Goal: Information Seeking & Learning: Learn about a topic

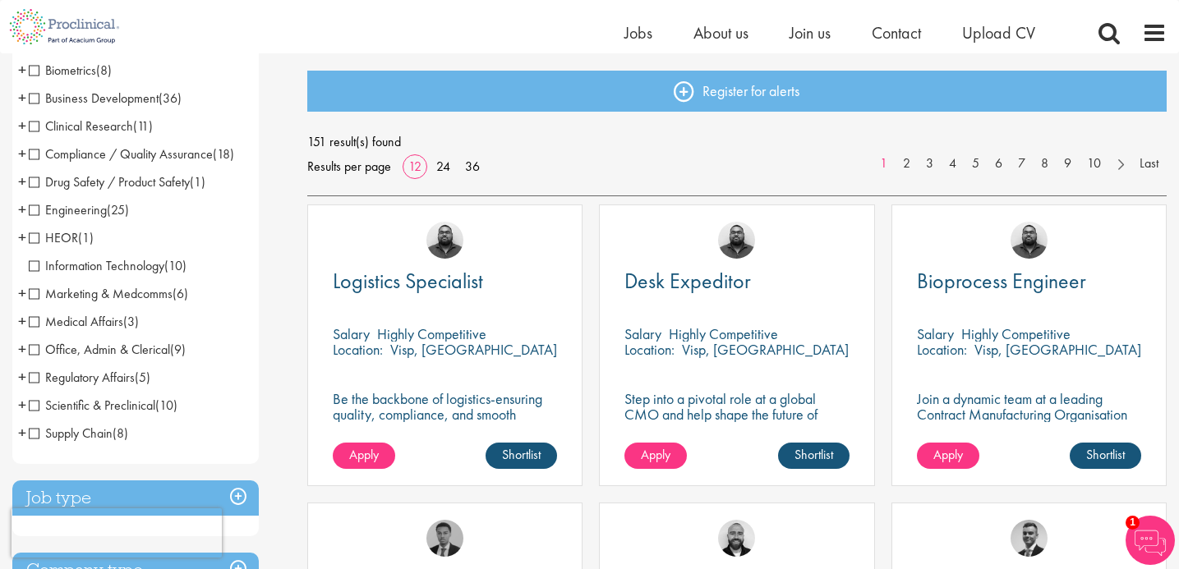
scroll to position [168, 0]
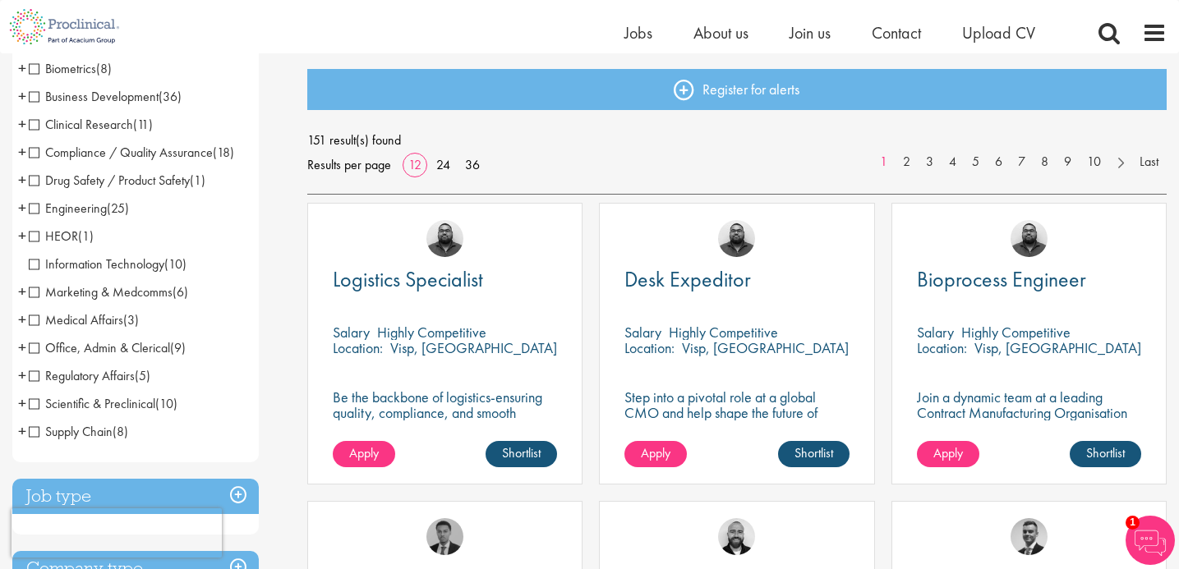
click at [36, 323] on span "Medical Affairs" at bounding box center [76, 319] width 94 height 17
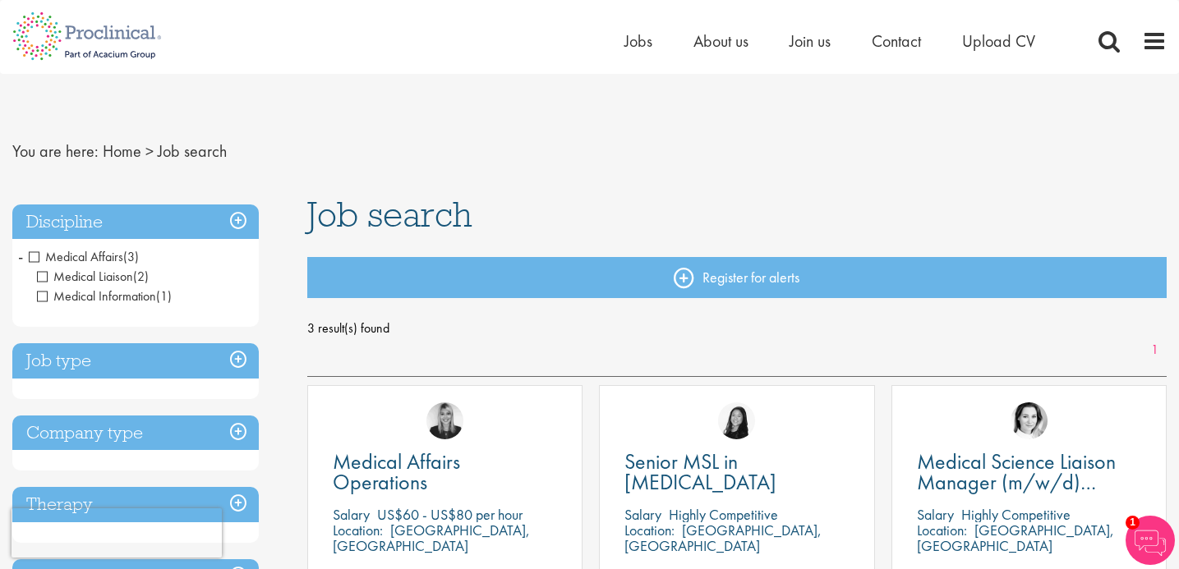
click at [237, 219] on h3 "Discipline" at bounding box center [135, 222] width 246 height 35
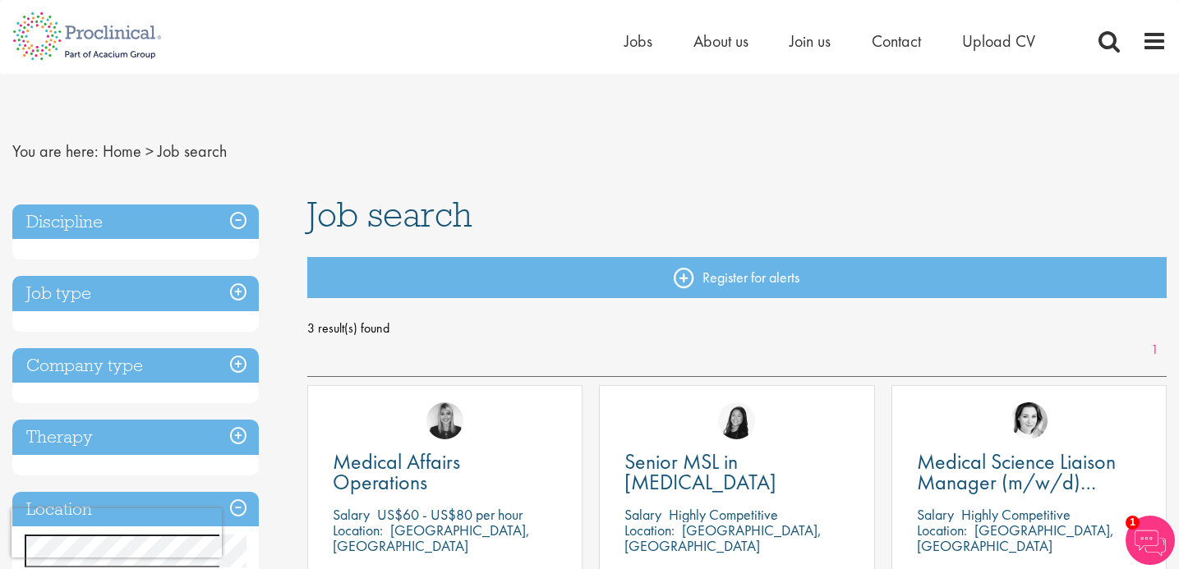
click at [237, 219] on h3 "Discipline" at bounding box center [135, 222] width 246 height 35
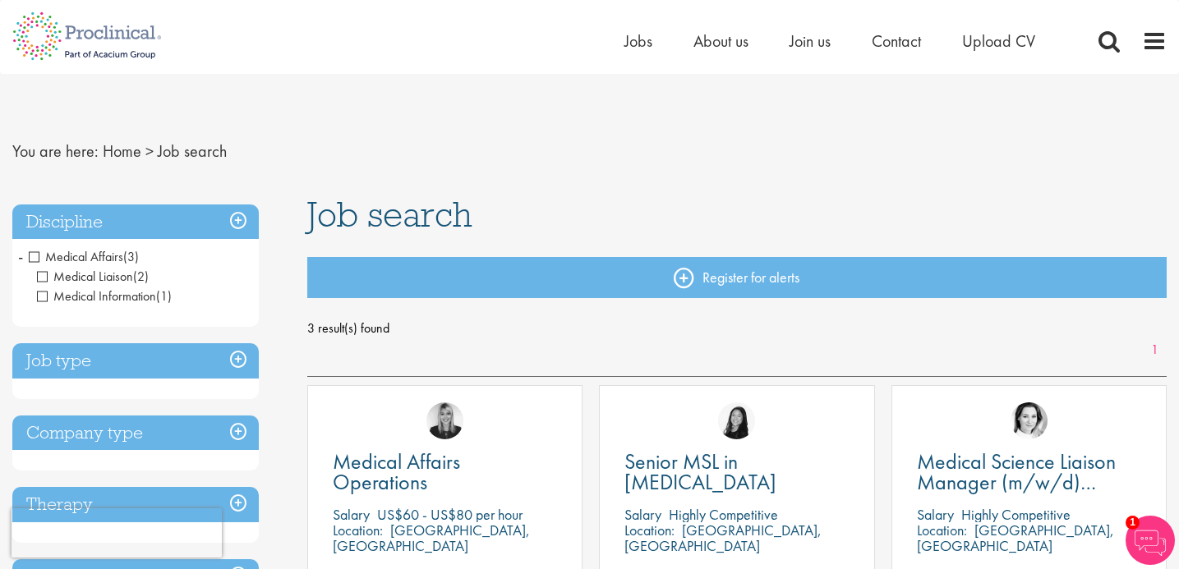
click at [34, 254] on span "Medical Affairs" at bounding box center [76, 256] width 94 height 17
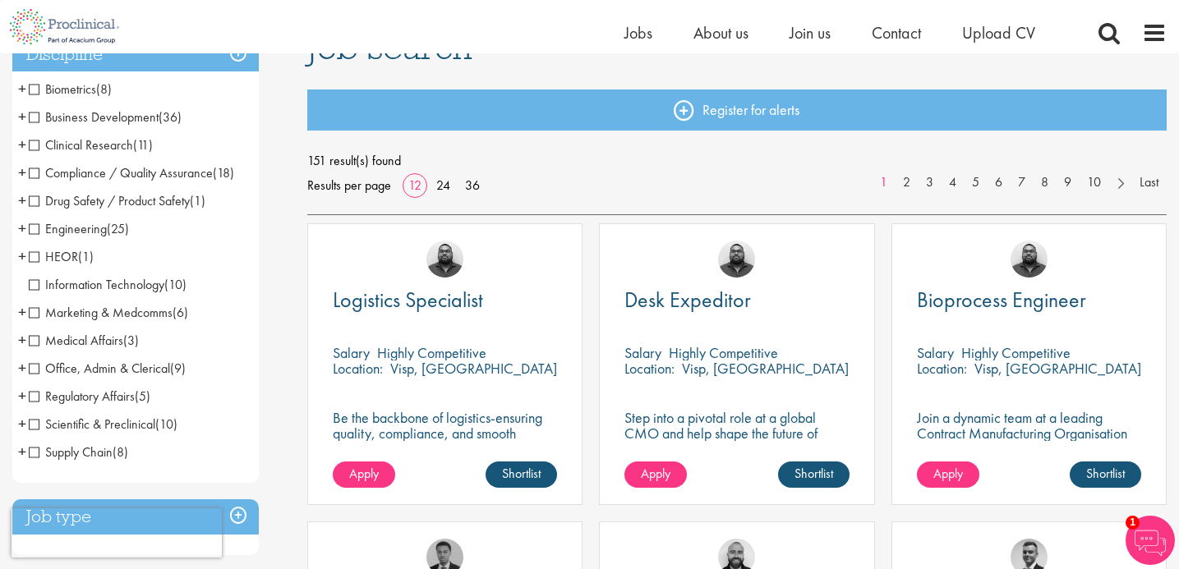
scroll to position [151, 0]
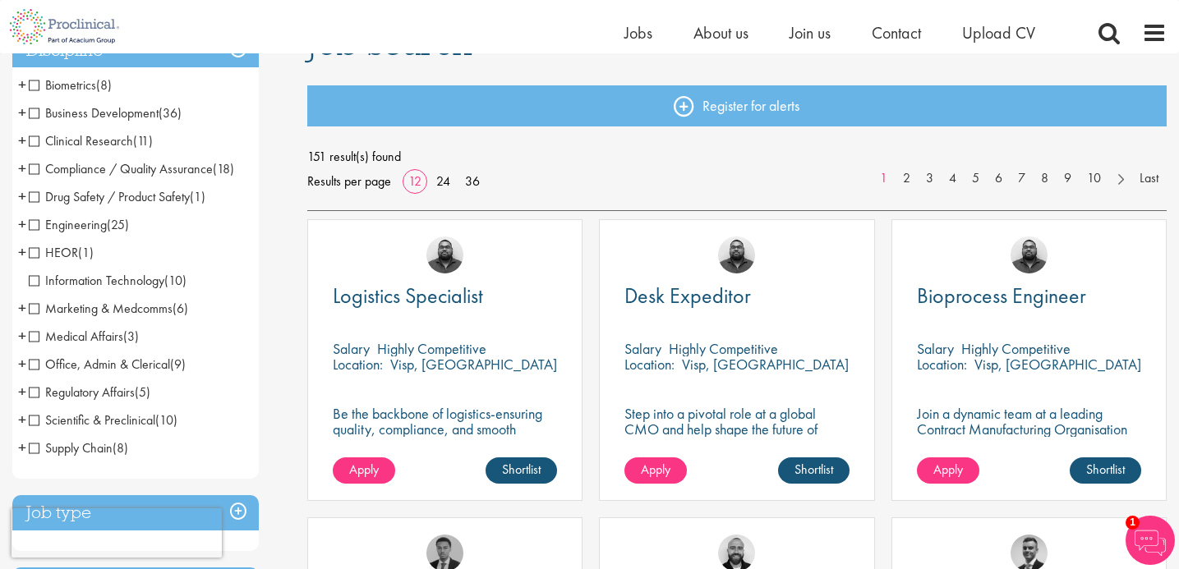
click at [37, 418] on span "Scientific & Preclinical" at bounding box center [92, 420] width 126 height 17
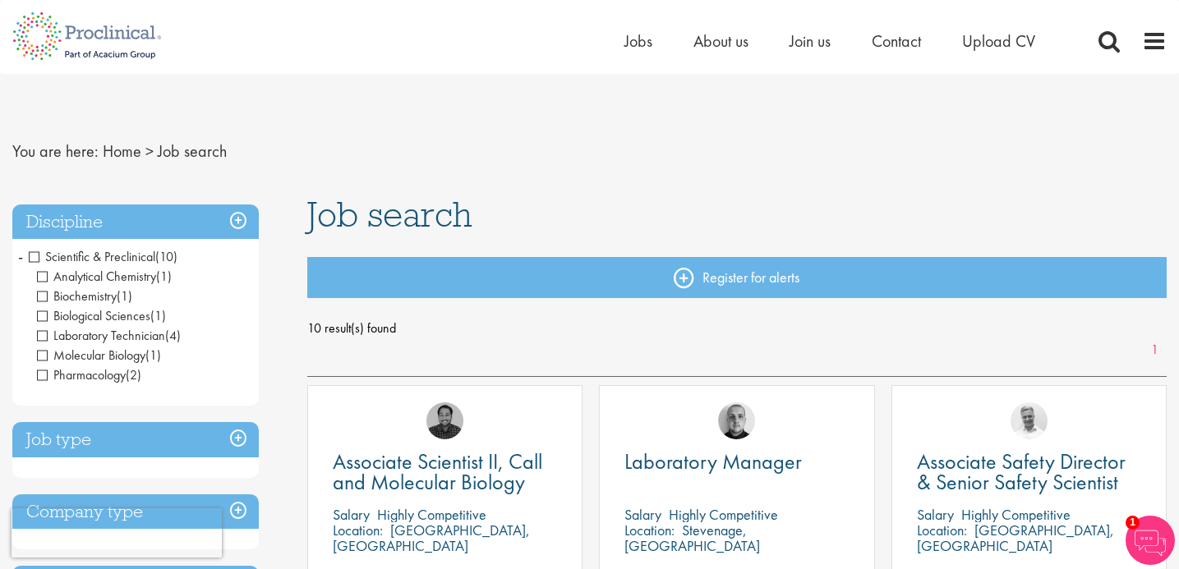
click at [34, 253] on span "Scientific & Preclinical" at bounding box center [92, 256] width 126 height 17
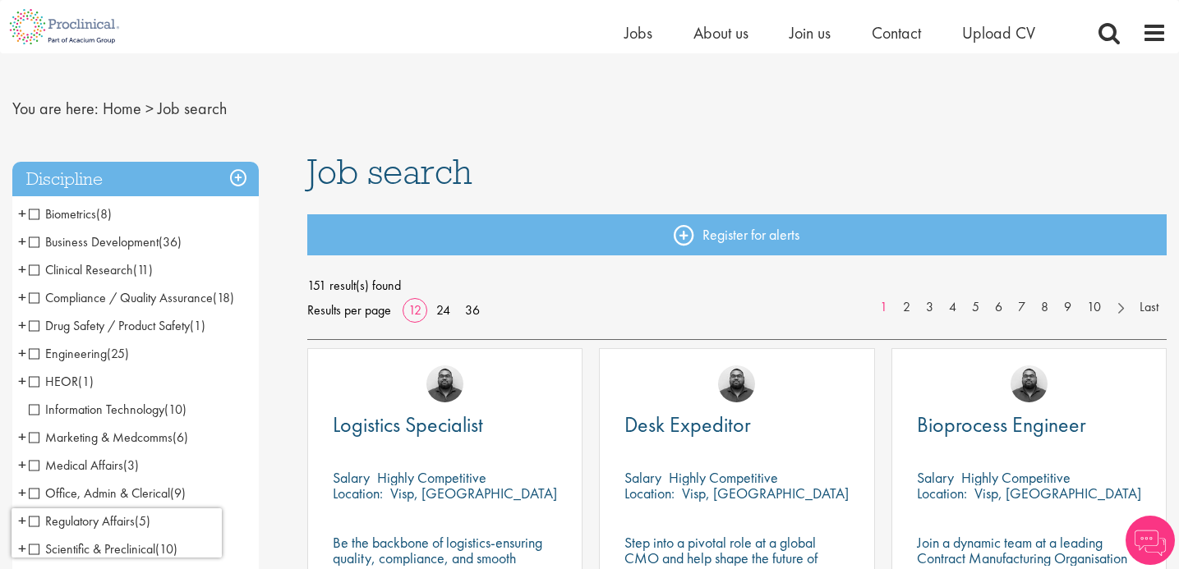
scroll to position [31, 0]
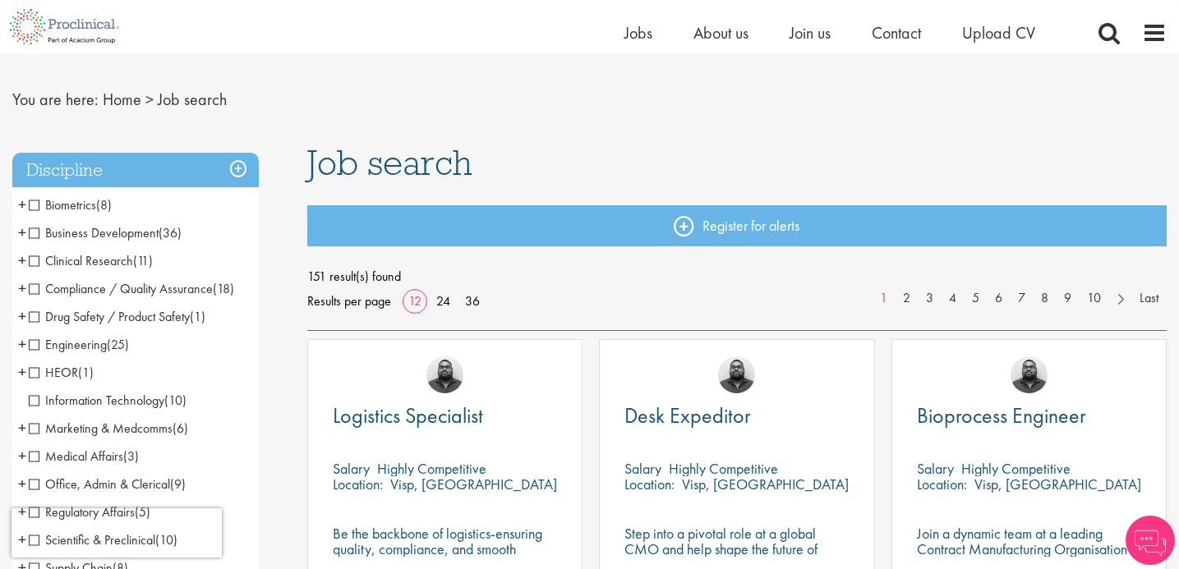
click at [33, 370] on span "HEOR" at bounding box center [53, 372] width 49 height 17
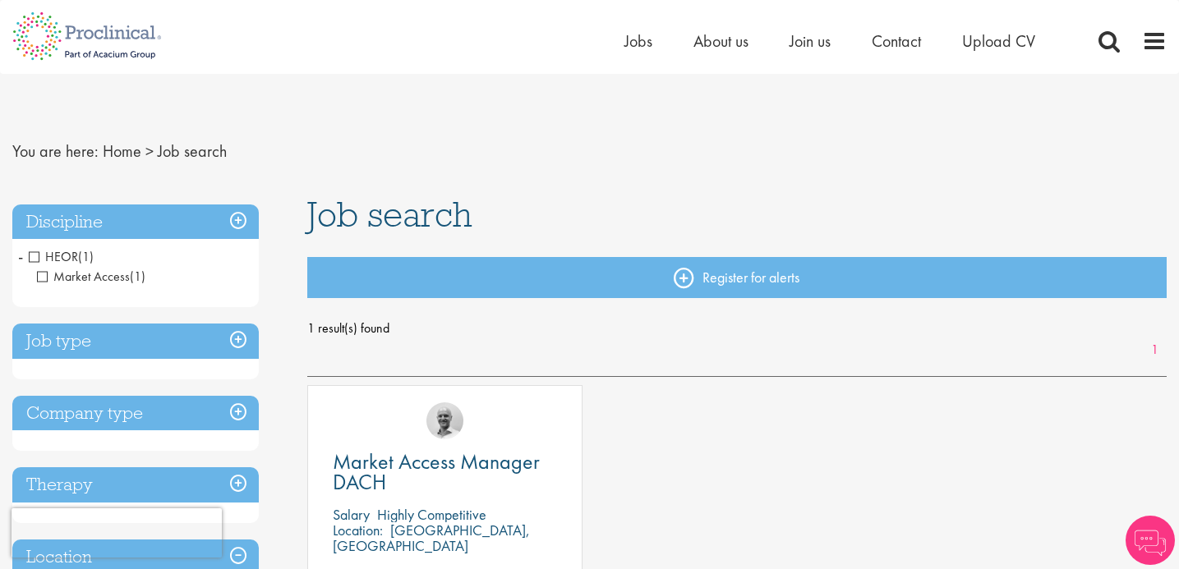
click at [36, 256] on span "HEOR" at bounding box center [53, 256] width 49 height 17
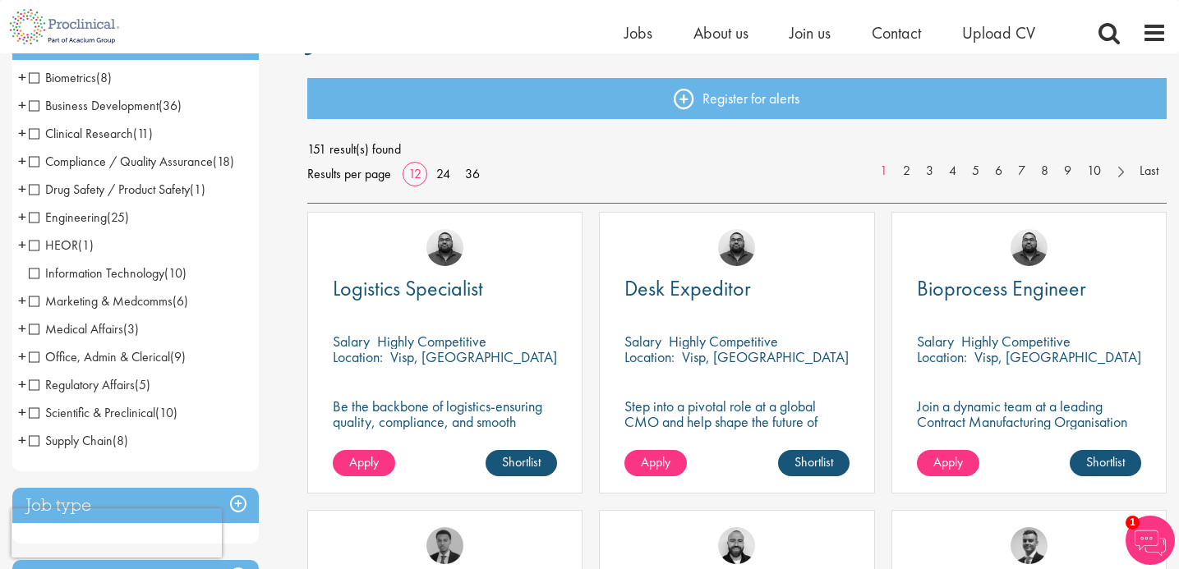
scroll to position [156, 0]
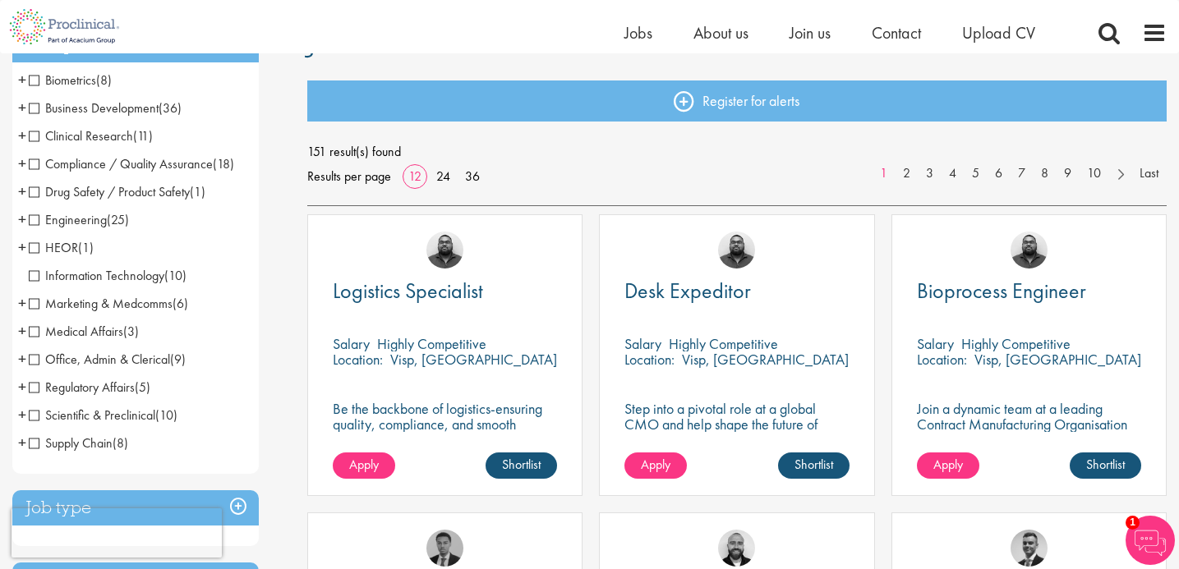
click at [34, 111] on span "Business Development" at bounding box center [94, 107] width 130 height 17
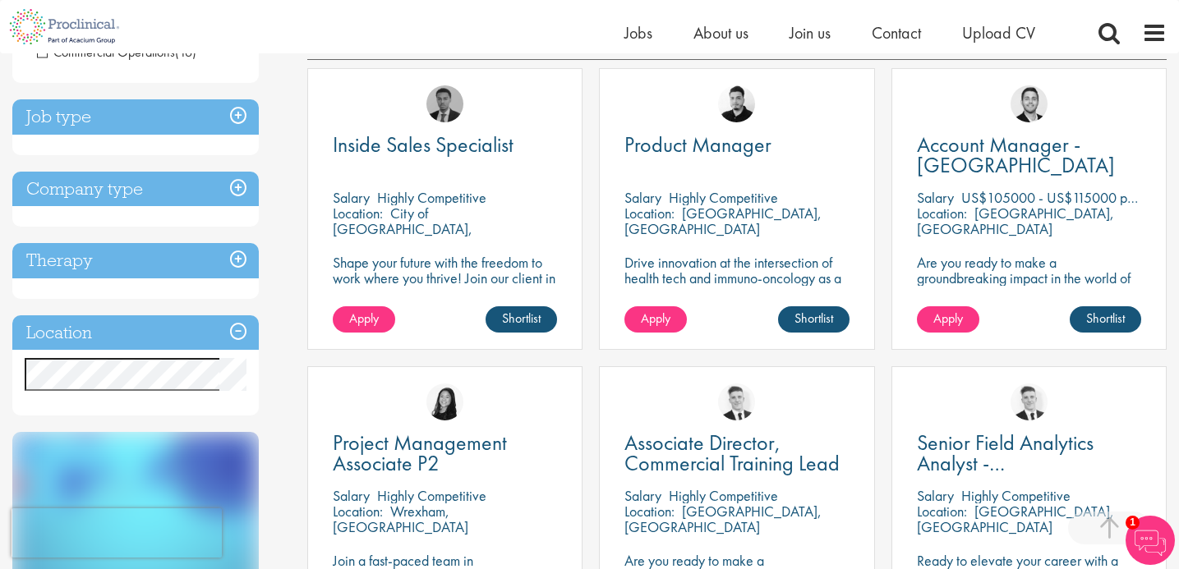
scroll to position [304, 0]
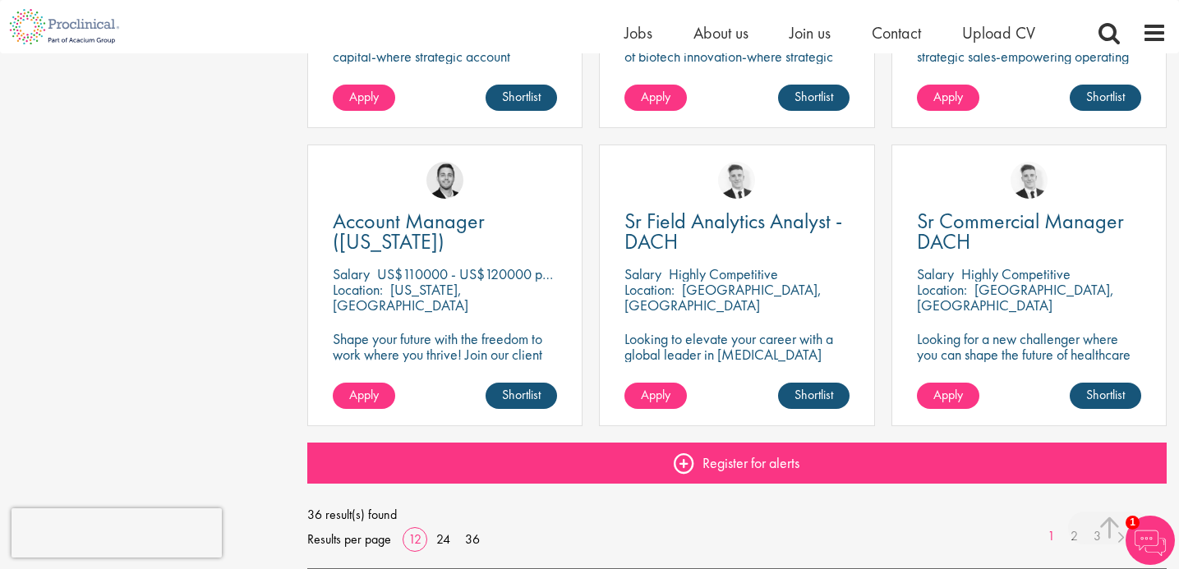
scroll to position [1120, 0]
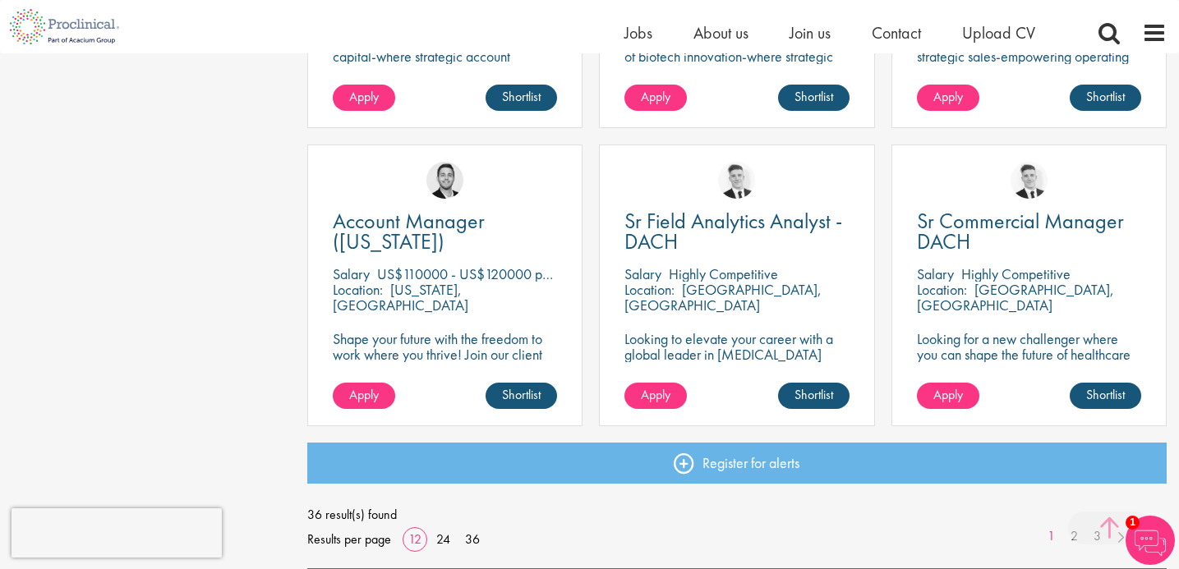
click at [1077, 534] on span at bounding box center [1109, 528] width 82 height 33
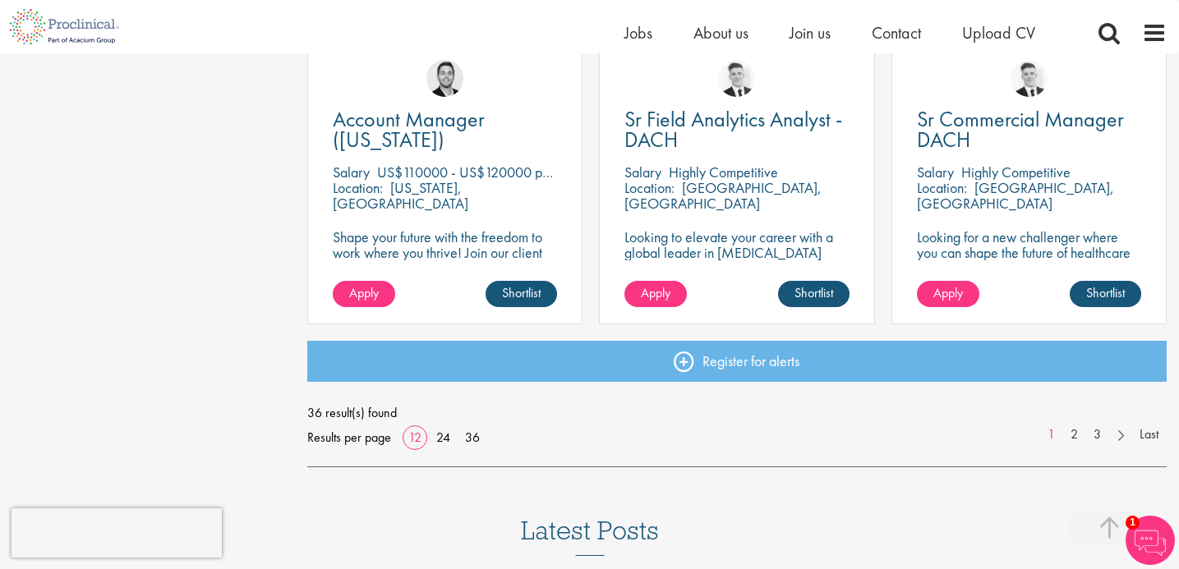
scroll to position [1225, 0]
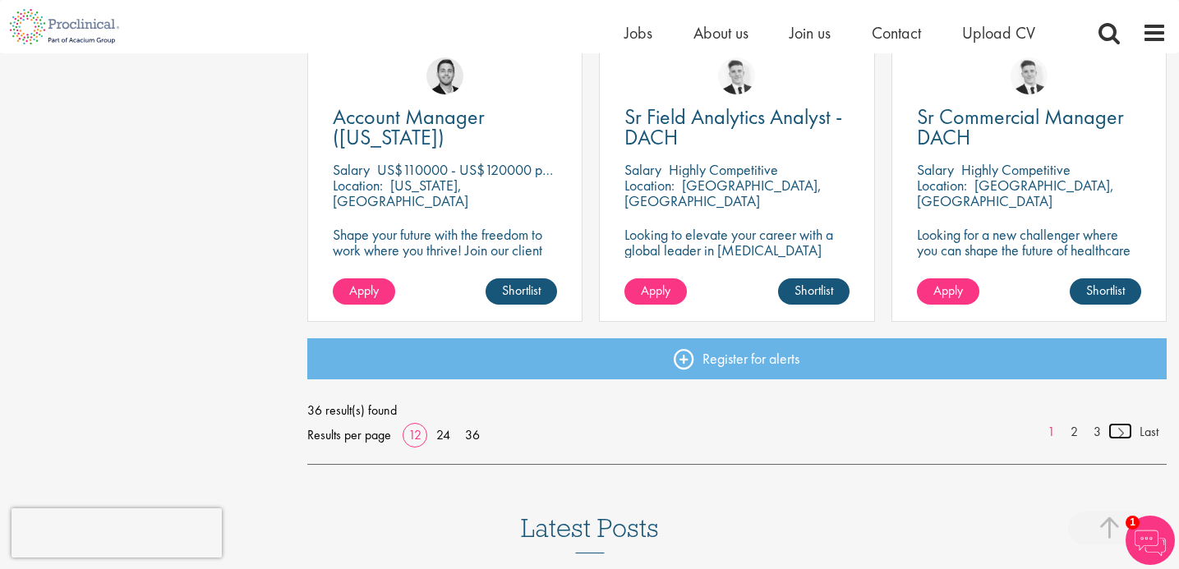
click at [1120, 431] on link at bounding box center [1120, 431] width 24 height 16
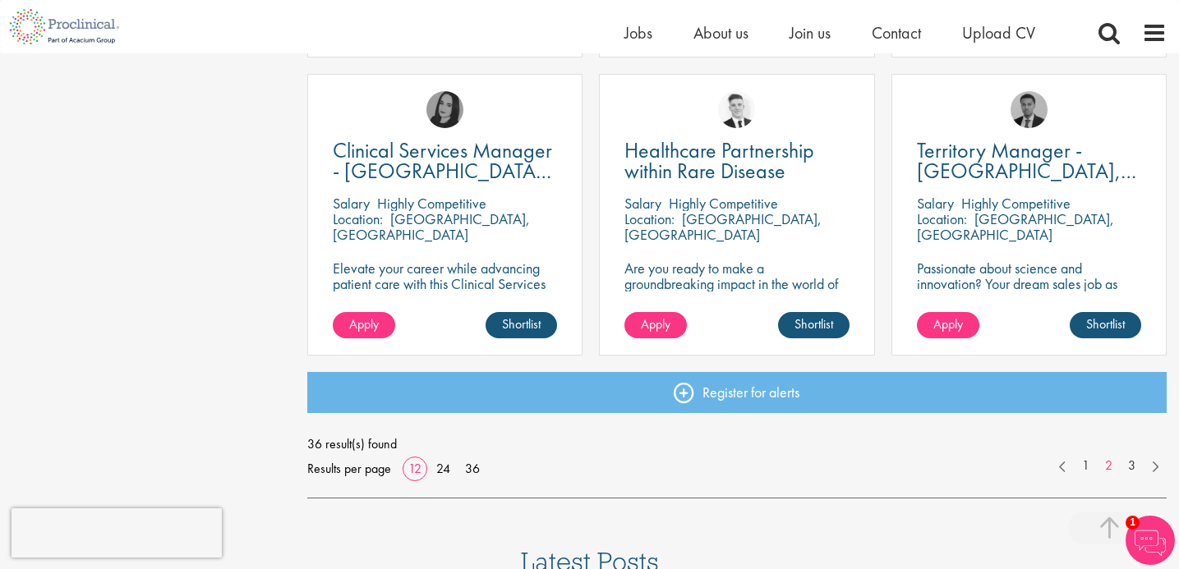
scroll to position [1191, 0]
click at [1154, 466] on link at bounding box center [1155, 465] width 24 height 16
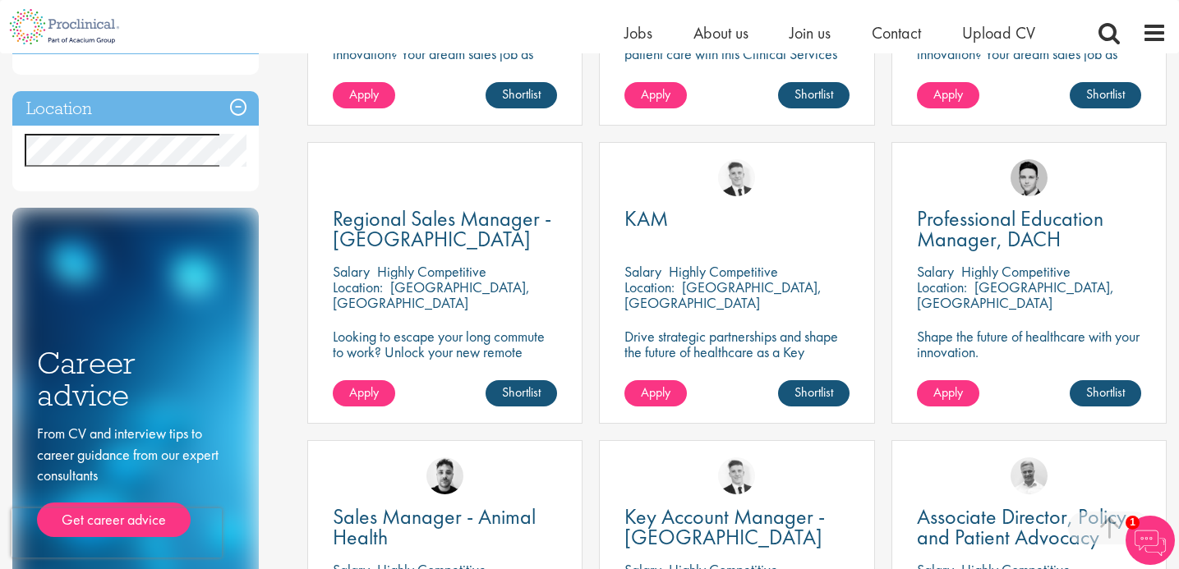
scroll to position [514, 0]
